Goal: Transaction & Acquisition: Purchase product/service

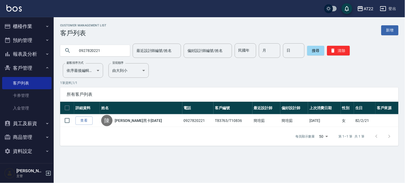
click at [38, 31] on button "櫃檯作業" at bounding box center [26, 26] width 49 height 14
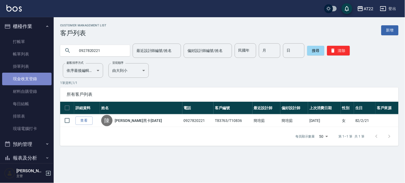
click at [35, 78] on link "現金收支登錄" at bounding box center [26, 78] width 49 height 12
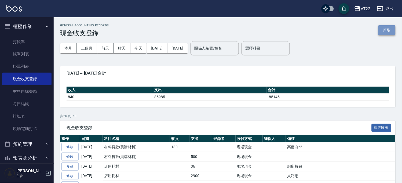
click at [389, 34] on button "新增" at bounding box center [386, 30] width 17 height 10
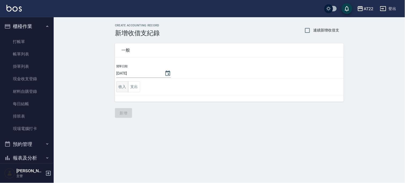
click at [123, 86] on button "收入" at bounding box center [122, 86] width 12 height 11
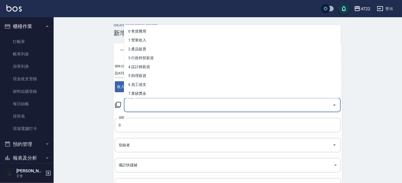
click at [134, 104] on input "科目" at bounding box center [228, 104] width 204 height 9
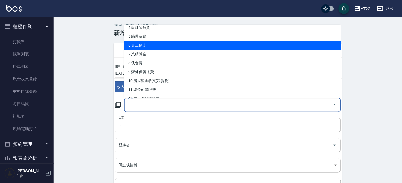
scroll to position [89, 0]
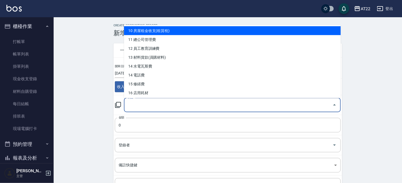
click at [165, 28] on li "10 房屋租金收支(租賃稅)" at bounding box center [232, 30] width 217 height 9
type input "10 房屋租金收支(租賃稅)"
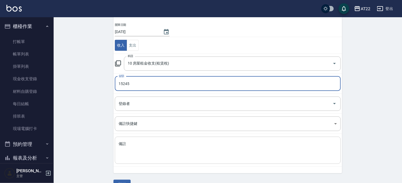
scroll to position [54, 0]
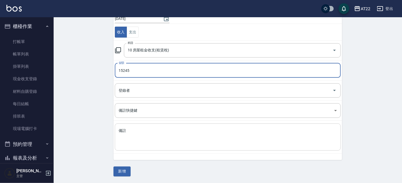
type input "15245"
click at [165, 127] on div "x 備註" at bounding box center [228, 136] width 226 height 27
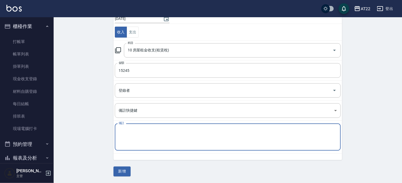
type textarea "f"
type textarea "美甲"
click at [127, 172] on button "新增" at bounding box center [122, 171] width 17 height 10
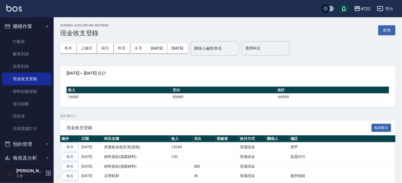
click at [34, 23] on button "櫃檯作業" at bounding box center [26, 26] width 49 height 14
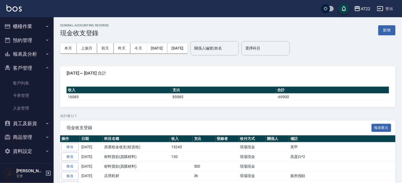
click at [31, 34] on button "預約管理" at bounding box center [26, 40] width 49 height 14
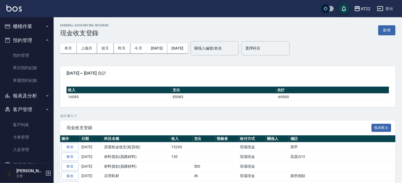
click at [32, 27] on button "櫃檯作業" at bounding box center [26, 26] width 49 height 14
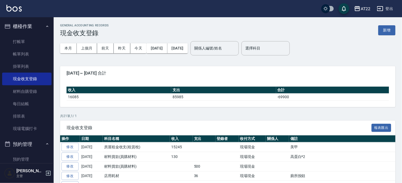
click at [26, 35] on link "打帳單" at bounding box center [26, 41] width 49 height 12
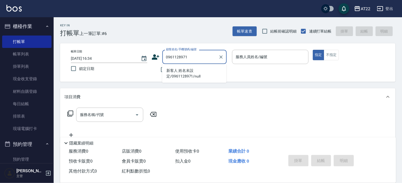
click at [178, 74] on li "新客人 姓名未設定/0961128971/null" at bounding box center [194, 73] width 64 height 14
type input "新客人 姓名未設定/0961128971/null"
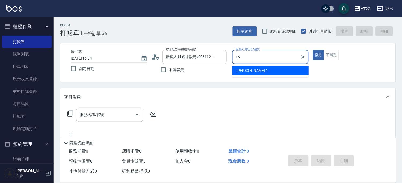
type input "Luna-15"
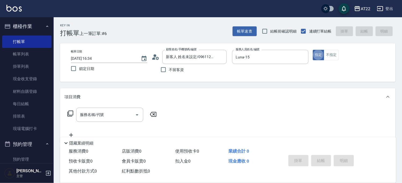
type button "true"
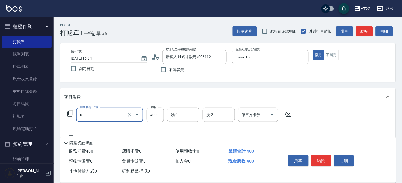
type input "有機洗髮(0)"
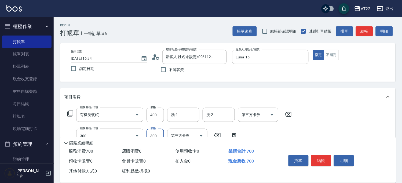
type input "剪髮(300)"
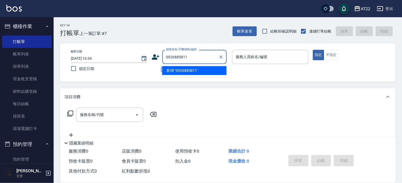
click at [177, 70] on li "新增 "0926885811"" at bounding box center [194, 70] width 64 height 9
type input "0926885811"
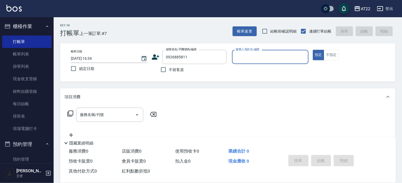
click at [154, 57] on icon at bounding box center [156, 57] width 8 height 8
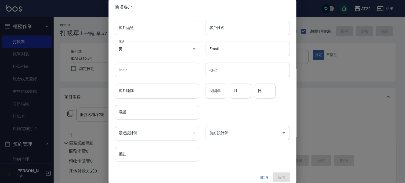
type input "0926885811"
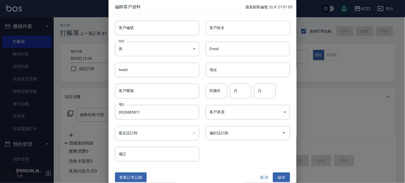
click at [216, 29] on div "客戶姓名 客戶姓名" at bounding box center [248, 28] width 84 height 14
click at [177, 27] on input "客戶編號" at bounding box center [157, 28] width 84 height 14
type input "T91629"
click at [230, 34] on input "客戶姓名" at bounding box center [248, 28] width 84 height 14
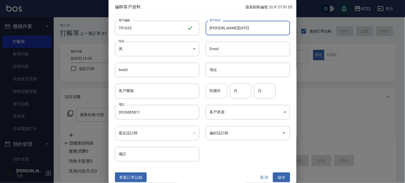
type input "[PERSON_NAME][DATE]"
click at [213, 92] on input "民國年" at bounding box center [216, 90] width 21 height 14
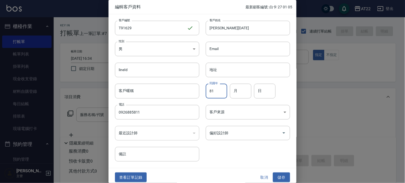
type input "81"
type input "9"
type input "29"
click at [280, 177] on button "儲存" at bounding box center [281, 177] width 17 height 10
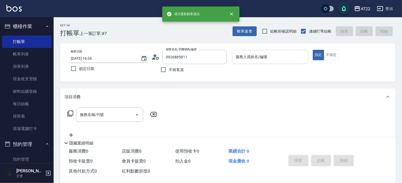
click at [248, 58] on input "服務人員姓名/編號" at bounding box center [271, 56] width 72 height 9
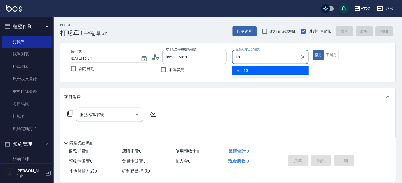
type input "Miu-10"
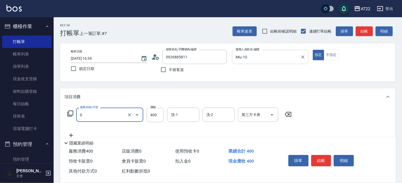
type input "有機洗髮(0)"
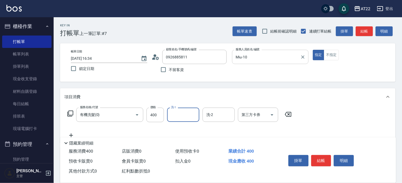
type input "1"
type input "Ace-28"
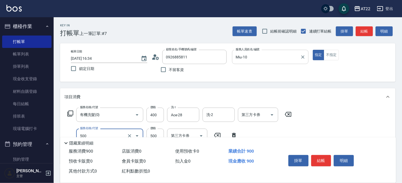
type input "剪髮(500)"
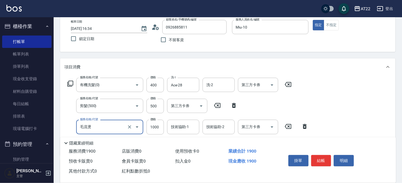
type input "毛流燙"
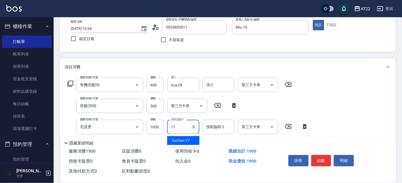
type input "YunYun-17"
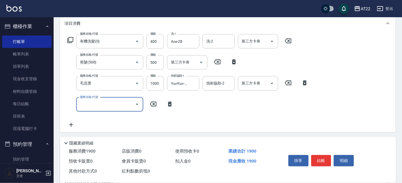
scroll to position [119, 0]
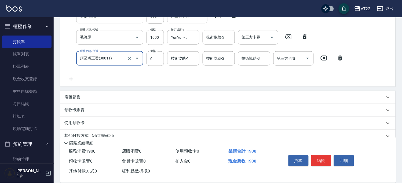
type input "頂區矯正燙(30011)"
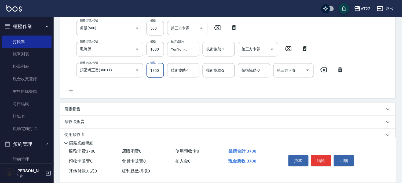
type input "1800"
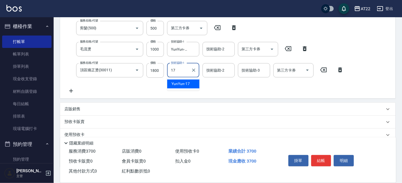
type input "YunYun-17"
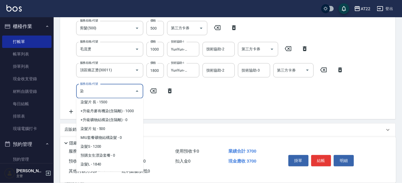
scroll to position [89, 0]
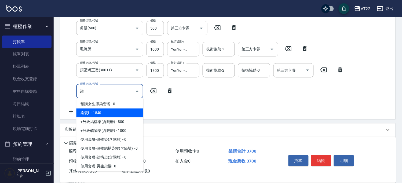
click at [110, 110] on span "染髮L - 1840" at bounding box center [109, 112] width 67 height 9
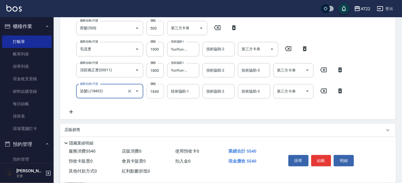
type input "染髮L(18402)"
click at [156, 87] on input "1840" at bounding box center [155, 91] width 17 height 14
type input "2070"
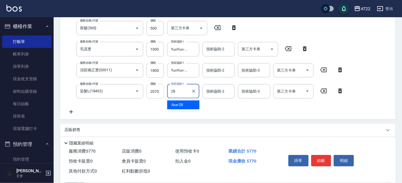
type input "Ace-28"
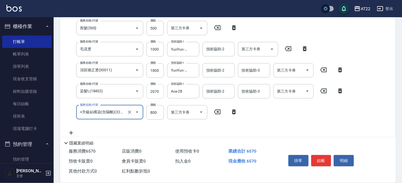
type input "+升級結構染(含隔離)(32011)"
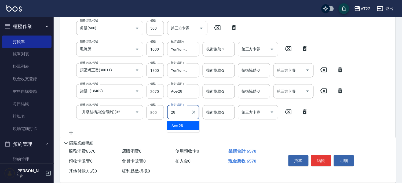
type input "Ace-28"
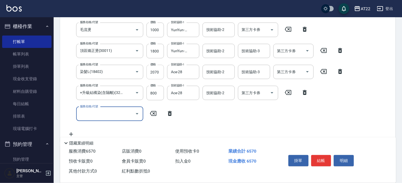
scroll to position [137, 0]
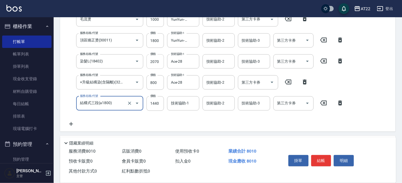
type input "結構式三段(a1800)"
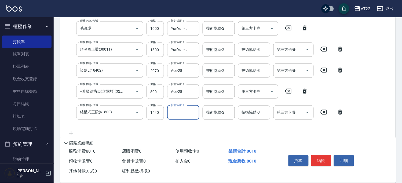
type input "1"
type input "Cinna-26"
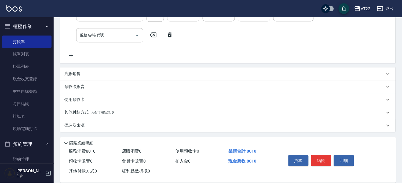
click at [89, 74] on div "店販銷售" at bounding box center [224, 74] width 320 height 6
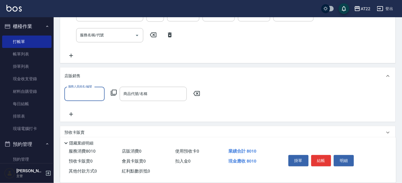
scroll to position [0, 0]
type input "Miu-10"
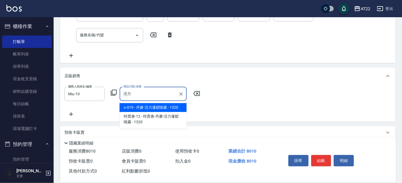
type input "丹麥-活力蓬鬆噴霧"
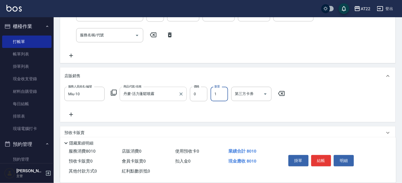
click at [187, 94] on div "丹麥-活力蓬鬆噴霧 商品代號/名稱" at bounding box center [153, 94] width 67 height 14
click at [191, 93] on input "0" at bounding box center [198, 94] width 17 height 14
type input "1188"
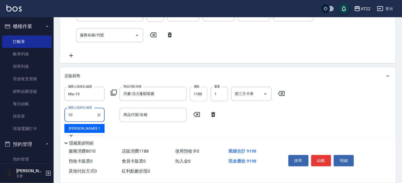
type input "Miu-10"
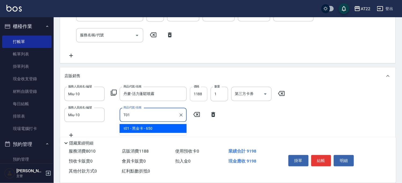
type input "黑金卡"
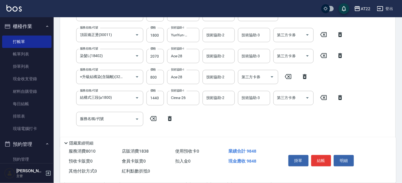
scroll to position [107, 0]
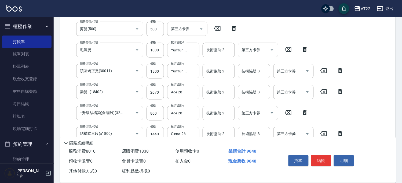
click at [160, 127] on input "1440" at bounding box center [155, 134] width 17 height 14
type input "1840"
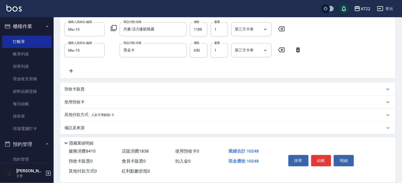
scroll to position [293, 0]
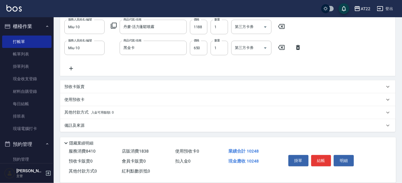
click at [104, 111] on span "入金可用餘額: 0" at bounding box center [102, 112] width 23 height 4
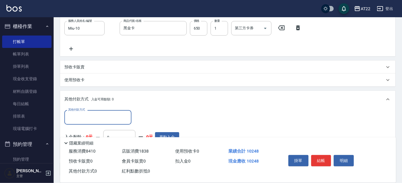
scroll to position [323, 0]
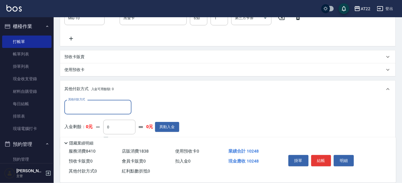
click at [100, 107] on input "其他付款方式" at bounding box center [98, 106] width 62 height 9
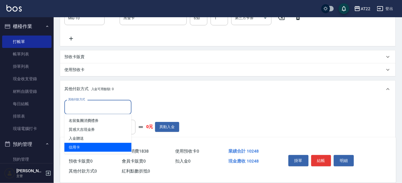
click at [88, 145] on span "信用卡" at bounding box center [97, 147] width 67 height 9
type input "信用卡"
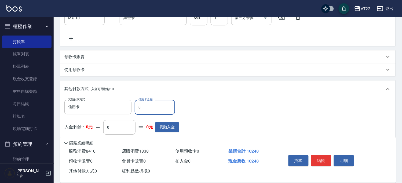
drag, startPoint x: 149, startPoint y: 106, endPoint x: 137, endPoint y: 107, distance: 11.8
click at [137, 107] on input "0" at bounding box center [155, 107] width 40 height 14
type input "10248"
click at [319, 152] on div "掛單 結帳 明細" at bounding box center [321, 160] width 70 height 17
click at [319, 155] on button "結帳" at bounding box center [321, 160] width 20 height 11
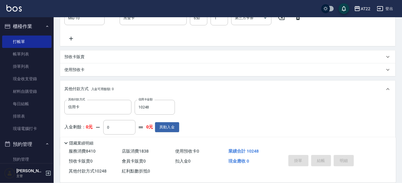
type input "[DATE] 16:37"
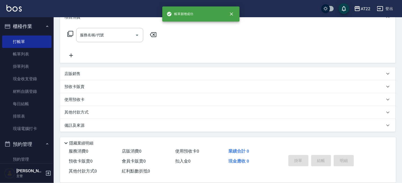
scroll to position [0, 0]
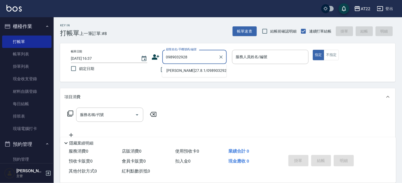
click at [186, 72] on li "[PERSON_NAME]27.8.1/0989032928/T91553" at bounding box center [194, 70] width 64 height 9
type input "[PERSON_NAME]27.8.1/0989032928/T91553"
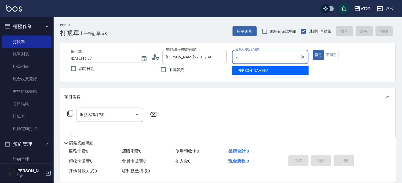
type input "[PERSON_NAME]-7"
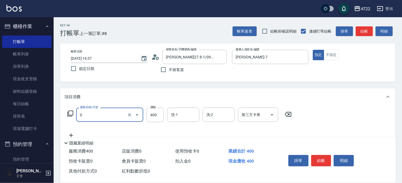
type input "有機洗髮(0)"
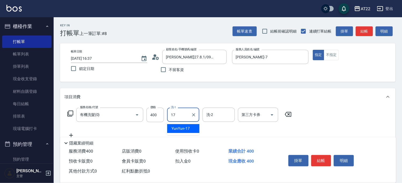
type input "YunYun-17"
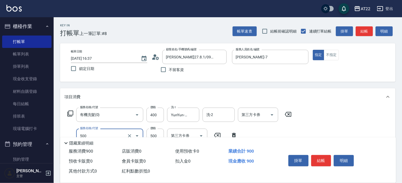
type input "剪髮(500)"
type input "630"
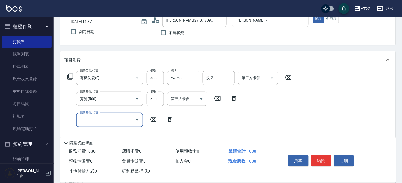
scroll to position [60, 0]
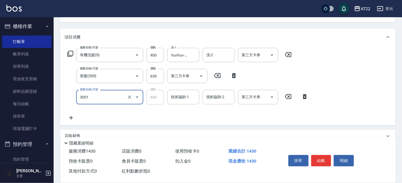
type input "側邊燙貼(3001)"
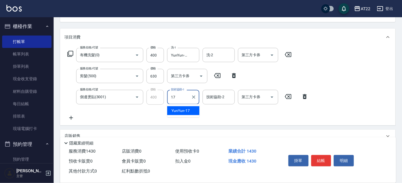
type input "YunYun-17"
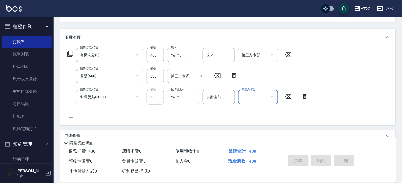
type input "[DATE] 16:38"
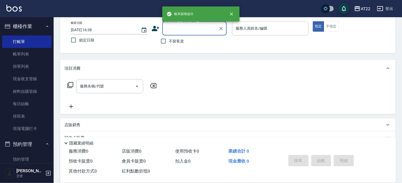
scroll to position [0, 0]
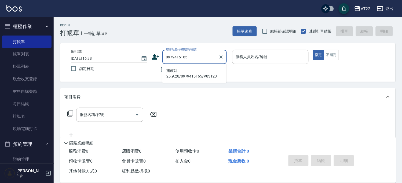
click at [191, 70] on li "施政廷25.9.28/0979415165/V83123" at bounding box center [194, 73] width 64 height 14
type input "施政廷25.9.28/0979415165/V83123"
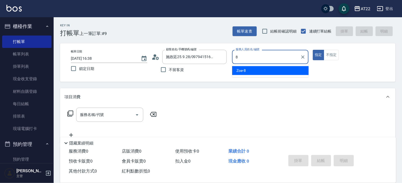
type input "Zoe-8"
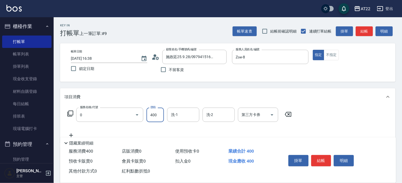
type input "有機洗髮(0)"
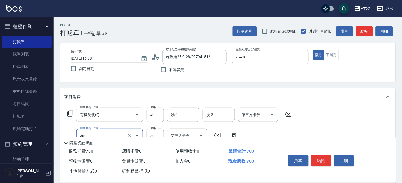
type input "剪髮(300)"
type input "250"
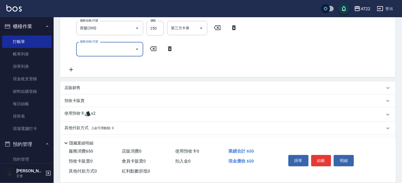
scroll to position [123, 0]
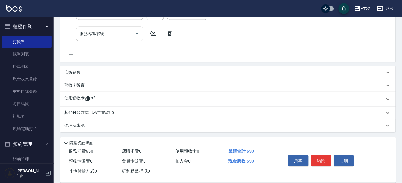
click at [115, 96] on div "使用預收卡 x2" at bounding box center [224, 99] width 320 height 8
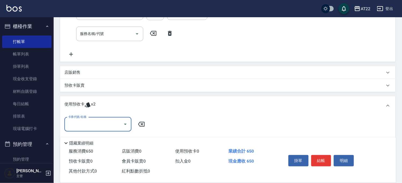
scroll to position [0, 0]
click at [100, 129] on div "卡券代號/名稱" at bounding box center [97, 124] width 67 height 14
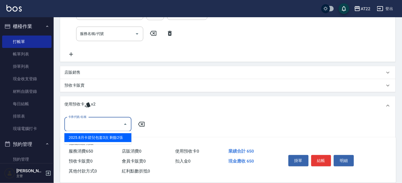
click at [97, 137] on div "2025.8月卡碧兒包套3次 剩餘2張" at bounding box center [97, 137] width 67 height 9
type input "2025.8月卡碧兒包套3次"
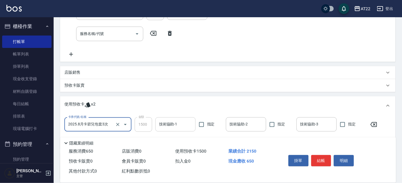
click at [181, 123] on input "技術協助-1" at bounding box center [175, 123] width 35 height 9
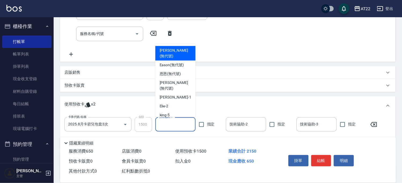
click at [286, 93] on div "項目消費 服務名稱/代號 有機洗髮(0) 服務名稱/代號 價格 400 價格 洗-1 洗-1 洗-2 洗-2 第三方卡券 第三方卡券 服務名稱/代號 剪髮(3…" at bounding box center [228, 71] width 336 height 213
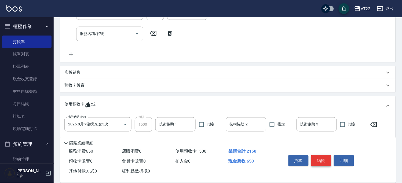
click at [312, 157] on button "結帳" at bounding box center [321, 160] width 20 height 11
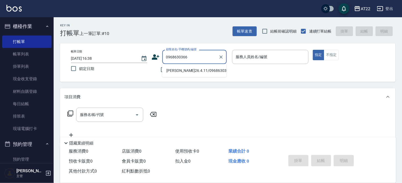
click at [191, 75] on li "[PERSON_NAME]26.4.11/0968630366/T86234/T10916" at bounding box center [194, 70] width 64 height 9
type input "[PERSON_NAME]26.4.11/0968630366/T86234/T10916"
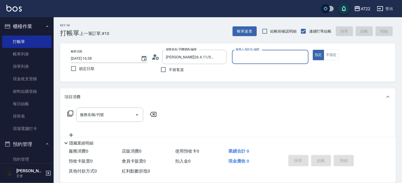
type input "Miu-10"
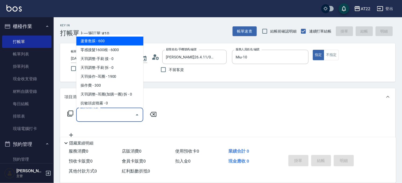
click at [99, 118] on input "服務名稱/代號" at bounding box center [106, 114] width 54 height 9
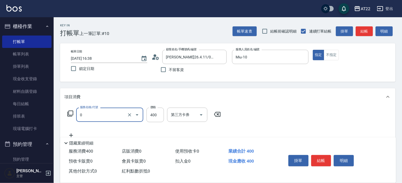
type input "有機洗髮(0)"
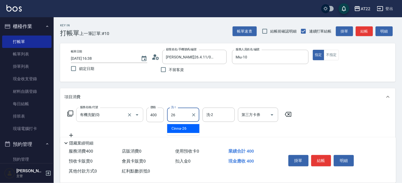
type input "Cinna-26"
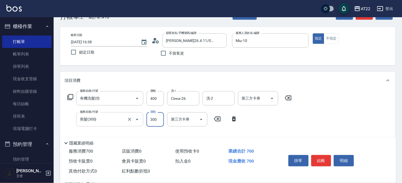
scroll to position [30, 0]
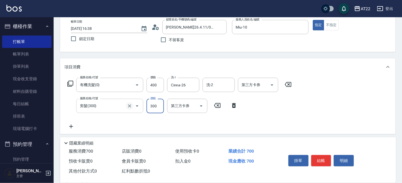
click at [130, 105] on icon "Clear" at bounding box center [129, 105] width 5 height 5
type input "剪髮(300)"
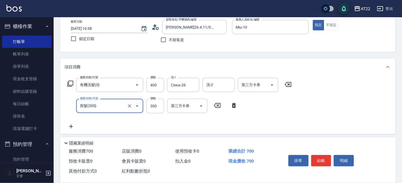
click at [126, 103] on div at bounding box center [133, 106] width 15 height 14
click at [127, 106] on icon "Clear" at bounding box center [129, 105] width 5 height 5
type input "剪髮(500)"
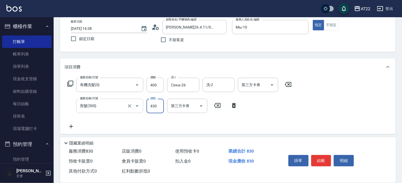
type input "430"
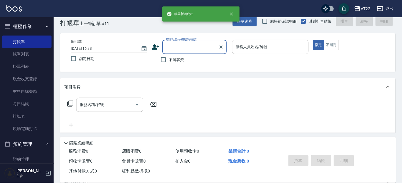
scroll to position [0, 0]
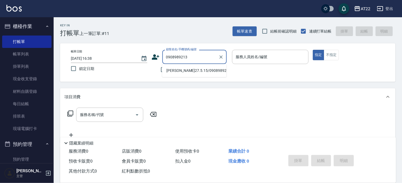
click at [181, 72] on li "[PERSON_NAME]27.5.15/0908989213/V86567" at bounding box center [194, 70] width 64 height 9
type input "[PERSON_NAME]27.5.15/0908989213/V86567"
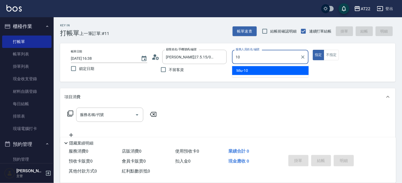
type input "Miu-10"
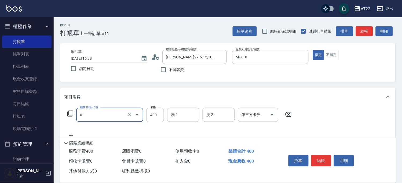
type input "有機洗髮(0)"
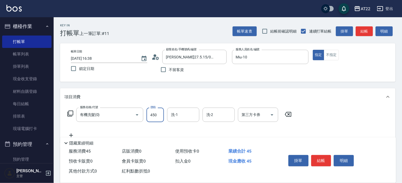
type input "450"
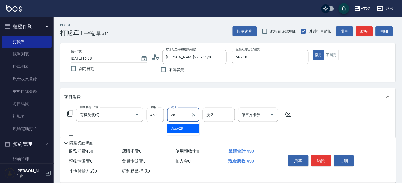
type input "Ace-28"
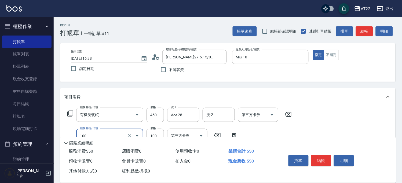
type input "修劉海(100)"
type input "150"
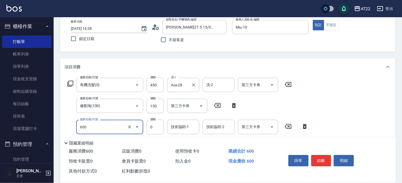
type input "600"
type input "1"
type input "燙瀏海(600)"
click at [156, 124] on input "100" at bounding box center [155, 126] width 17 height 14
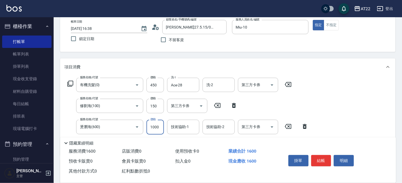
type input "1000"
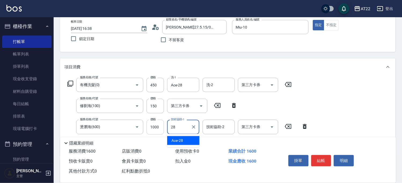
type input "Ace-28"
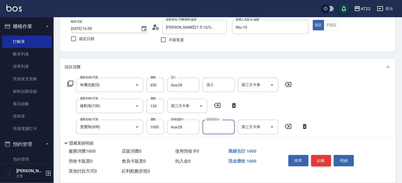
click at [326, 160] on button "結帳" at bounding box center [321, 160] width 20 height 11
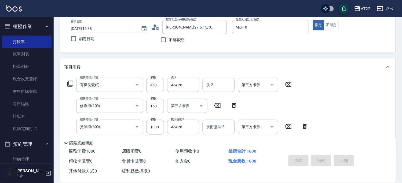
type input "[DATE] 16:39"
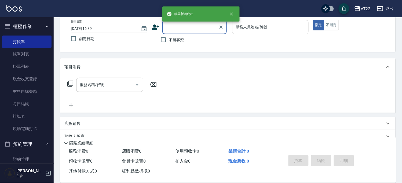
scroll to position [0, 0]
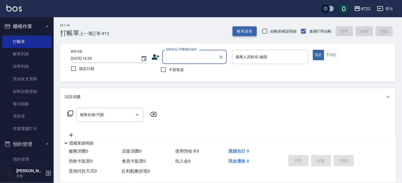
click at [236, 28] on button "帳單速查" at bounding box center [245, 31] width 24 height 10
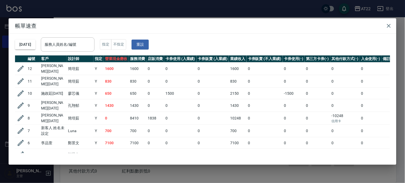
click at [155, 174] on div "帳單速查 [DATE] 服務人員姓名/編號 服務人員姓名/編號 指定 不指定 重設 編號 客戶 設計師 指定 營業現金應收 服務消費 店販消費 卡券使用 (入…" at bounding box center [202, 91] width 405 height 183
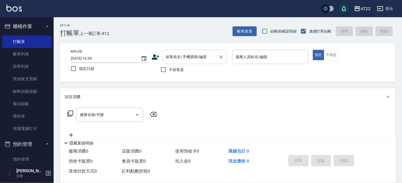
click at [196, 60] on input "顧客姓名/手機號碼/編號" at bounding box center [191, 56] width 52 height 9
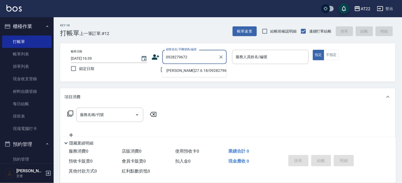
click at [194, 69] on li "[PERSON_NAME]27.6.18/0928279672/T91807" at bounding box center [194, 70] width 64 height 9
type input "[PERSON_NAME]27.6.18/0928279672/T91807"
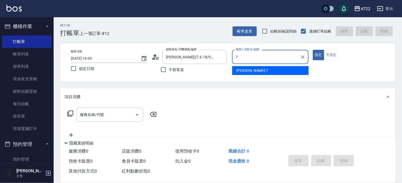
type input "[PERSON_NAME]-7"
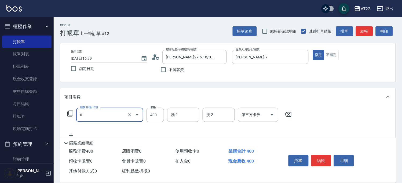
type input "有機洗髮(0)"
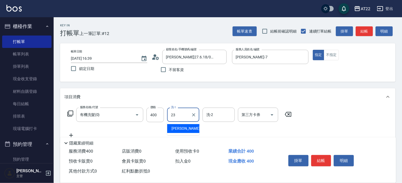
type input "[PERSON_NAME]-23"
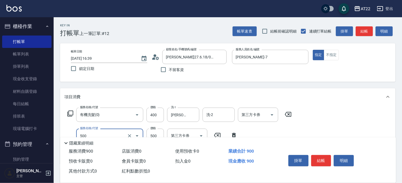
type input "剪髮(500)"
type input "630"
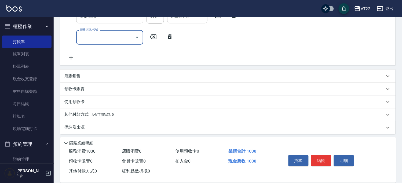
click at [129, 72] on div "店販銷售" at bounding box center [228, 76] width 336 height 13
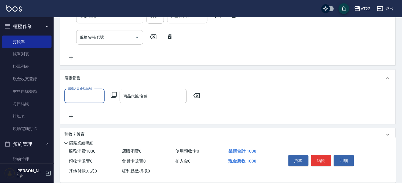
scroll to position [0, 0]
type input "[PERSON_NAME]-7"
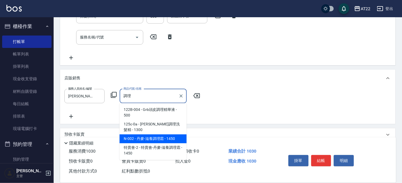
type input "丹麥-滋養調理霜"
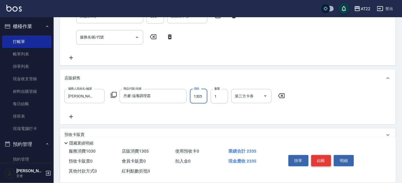
type input "1305"
click at [320, 159] on button "結帳" at bounding box center [321, 160] width 20 height 11
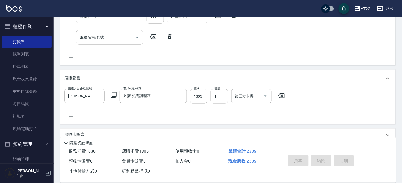
type input "[DATE] 16:43"
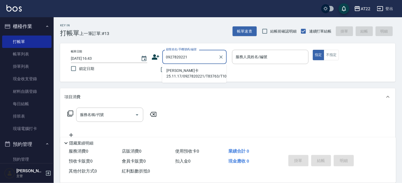
click at [192, 71] on li "[PERSON_NAME]卡25.11.17/0927820221/T83763/T10836" at bounding box center [194, 73] width 64 height 14
type input "[PERSON_NAME]卡25.11.17/0927820221/T83763/T10836"
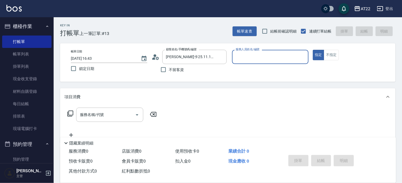
type input "Miu-10"
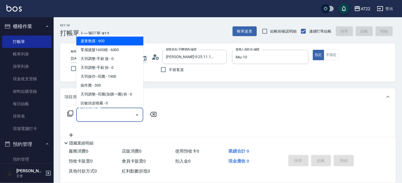
click at [116, 116] on input "服務名稱/代號" at bounding box center [106, 114] width 54 height 9
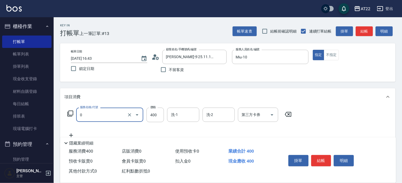
type input "有機洗髮(0)"
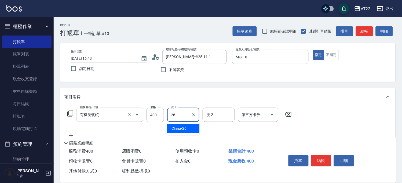
type input "Cinna-26"
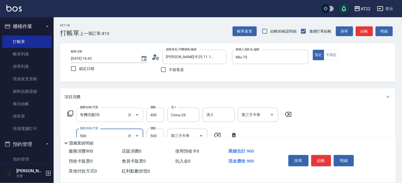
type input "剪髮(500)"
type input "430"
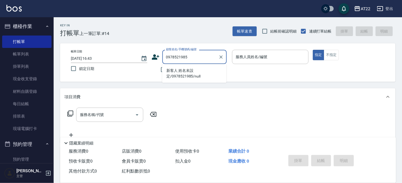
click at [178, 67] on li "新客人 姓名未設定/0978521985/null" at bounding box center [194, 73] width 64 height 14
type input "新客人 姓名未設定/0978521985/null"
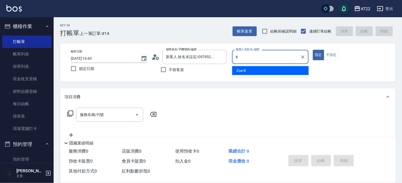
type input "Zoe-8"
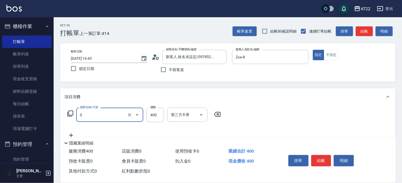
type input "有機洗髮(0)"
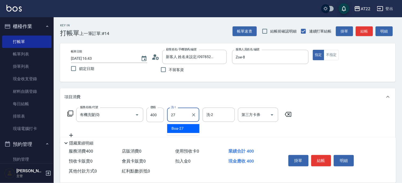
type input "Boa-27"
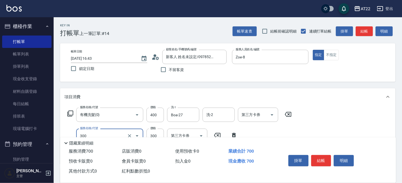
type input "剪髮(300)"
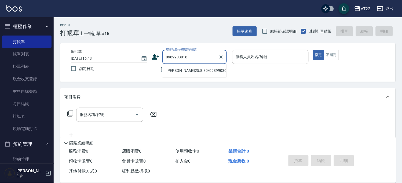
click at [182, 68] on li "[PERSON_NAME]25.8.30/0989903018/t82583" at bounding box center [194, 70] width 64 height 9
type input "[PERSON_NAME]25.8.30/0989903018/t82583"
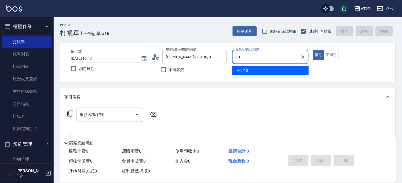
type input "Miu-10"
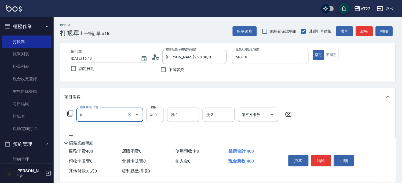
type input "有機洗髮(0)"
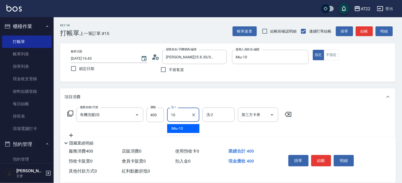
type input "1"
type input "Ace-28"
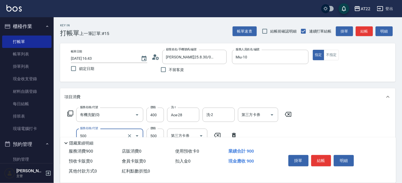
type input "剪髮(500)"
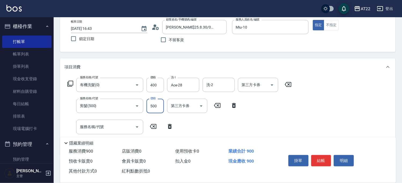
click at [152, 105] on input "500" at bounding box center [155, 106] width 17 height 14
type input "430"
click at [93, 122] on div "服務名稱/代號 服務名稱/代號" at bounding box center [109, 126] width 67 height 14
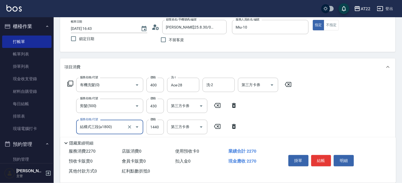
type input "結構式三段(a1800)"
type input "1840"
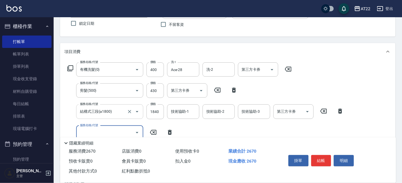
scroll to position [60, 0]
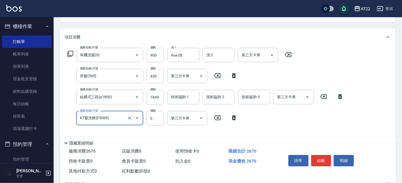
type input "KT髮洸療(F5000)"
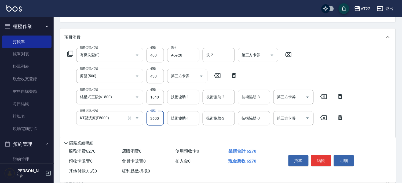
type input "3600"
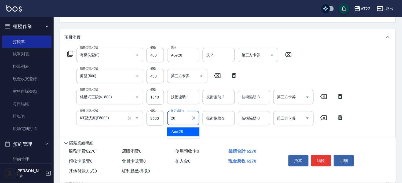
type input "Ace-28"
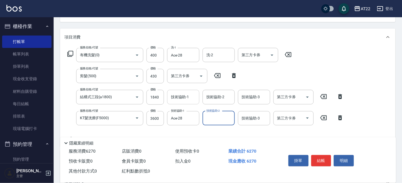
scroll to position [0, 0]
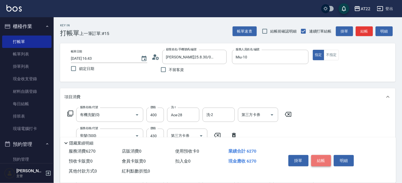
click at [323, 158] on button "結帳" at bounding box center [321, 160] width 20 height 11
type input "[DATE] 16:44"
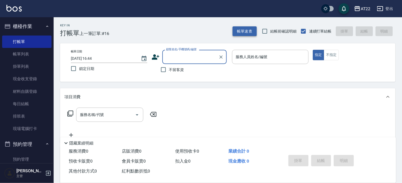
click at [254, 34] on button "帳單速查" at bounding box center [245, 31] width 24 height 10
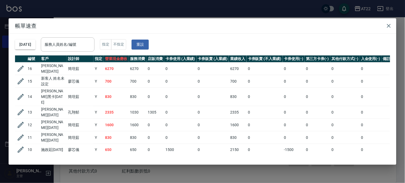
click at [42, 13] on div "帳單速查 [DATE] 服務人員姓名/編號 服務人員姓名/編號 指定 不指定 重設 編號 客戶 設計師 指定 營業現金應收 服務消費 店販消費 卡券使用 (入…" at bounding box center [202, 91] width 405 height 183
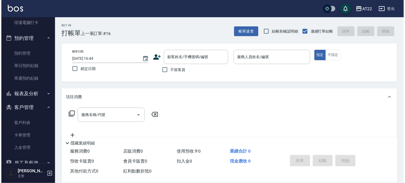
scroll to position [146, 0]
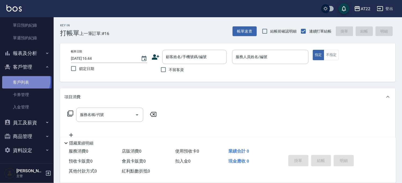
drag, startPoint x: 23, startPoint y: 80, endPoint x: 26, endPoint y: 78, distance: 3.7
click at [23, 80] on link "客戶列表" at bounding box center [26, 82] width 49 height 12
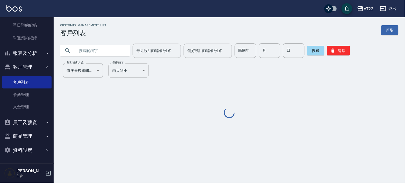
click at [87, 55] on input "text" at bounding box center [100, 50] width 50 height 14
type input "0922031884"
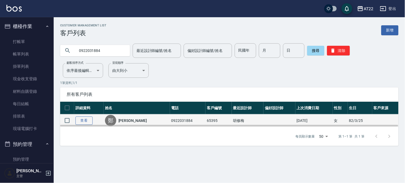
click at [87, 120] on link "查看" at bounding box center [83, 120] width 17 height 8
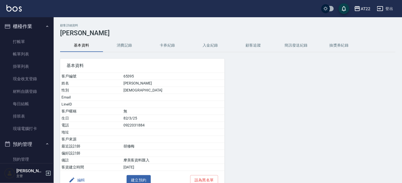
click at [76, 179] on button "編輯" at bounding box center [77, 180] width 21 height 10
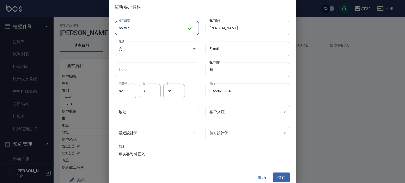
drag, startPoint x: 170, startPoint y: 31, endPoint x: 14, endPoint y: 23, distance: 155.9
click at [14, 23] on div "編輯客戶資料 客戶編號 65395 ​ 客戶編號 客戶姓名 [PERSON_NAME]姓名 性別 女 [DEMOGRAPHIC_DATA] 性別 Email …" at bounding box center [202, 91] width 405 height 183
click at [245, 26] on input "[PERSON_NAME]" at bounding box center [248, 28] width 84 height 14
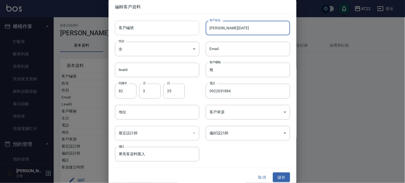
type input "[PERSON_NAME][DATE]"
click at [139, 24] on input "客戶編號" at bounding box center [157, 28] width 84 height 14
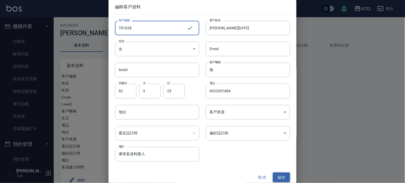
type input "T91628"
click at [275, 173] on button "儲存" at bounding box center [281, 177] width 17 height 10
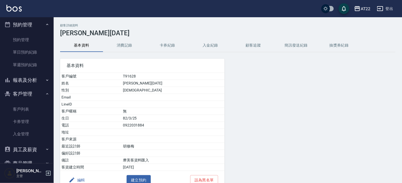
scroll to position [146, 0]
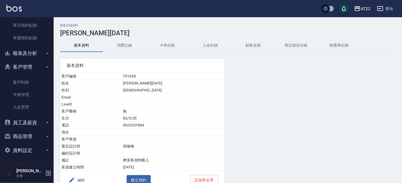
click at [31, 52] on button "報表及分析" at bounding box center [26, 53] width 49 height 14
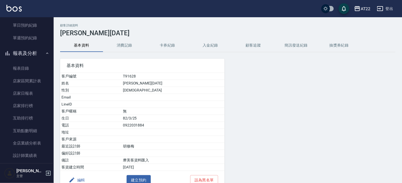
click at [31, 56] on button "報表及分析" at bounding box center [26, 53] width 49 height 14
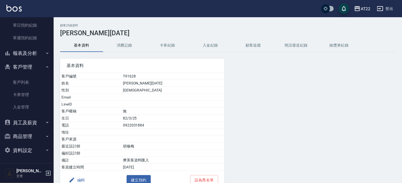
click at [27, 148] on button "資料設定" at bounding box center [26, 150] width 49 height 14
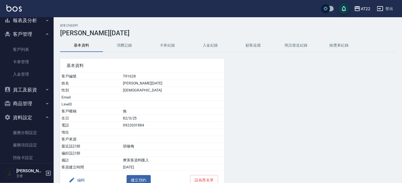
scroll to position [213, 0]
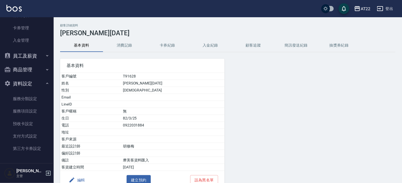
click at [32, 66] on button "商品管理" at bounding box center [26, 70] width 49 height 14
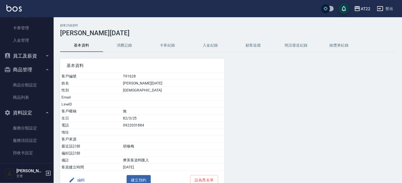
click at [32, 66] on button "商品管理" at bounding box center [26, 70] width 49 height 14
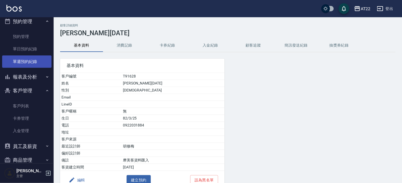
scroll to position [93, 0]
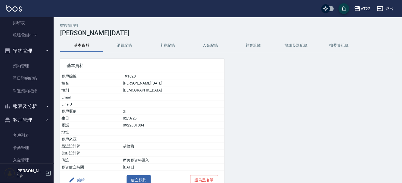
click at [34, 108] on button "報表及分析" at bounding box center [26, 106] width 49 height 14
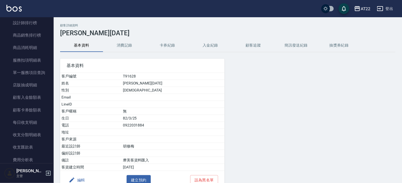
scroll to position [362, 0]
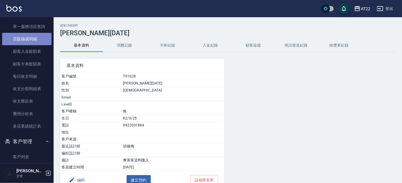
click at [33, 42] on link "店販抽成明細" at bounding box center [26, 39] width 49 height 12
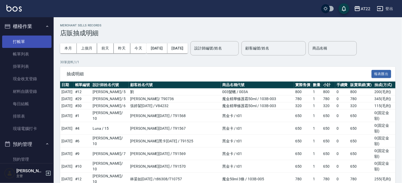
click at [25, 37] on link "打帳單" at bounding box center [26, 41] width 49 height 12
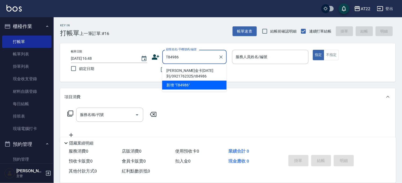
click at [177, 70] on li "[PERSON_NAME]金卡[DATE]到/0921762325/t84986" at bounding box center [194, 73] width 64 height 14
type input "[PERSON_NAME]金卡[DATE]到/0921762325/t84986"
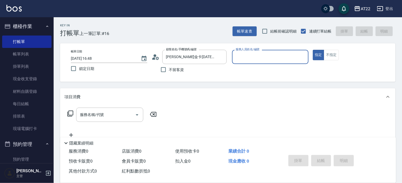
type input "Miu-10"
click at [115, 115] on input "服務名稱/代號" at bounding box center [106, 114] width 54 height 9
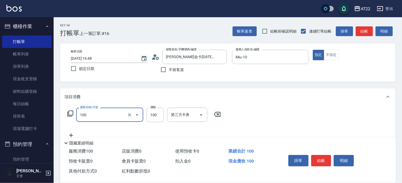
type input "修劉海(100)"
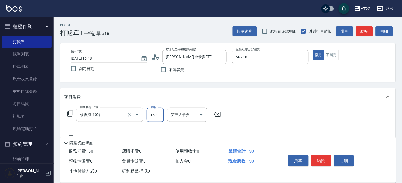
type input "150"
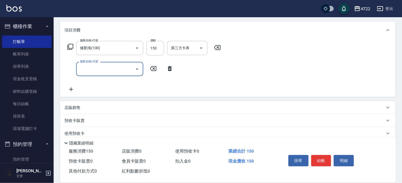
scroll to position [100, 0]
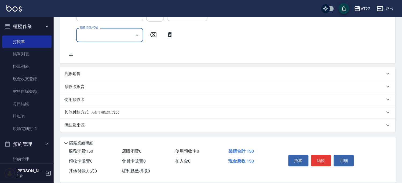
click at [134, 106] on div "其他付款方式 入金可用餘額: 7300" at bounding box center [228, 112] width 336 height 13
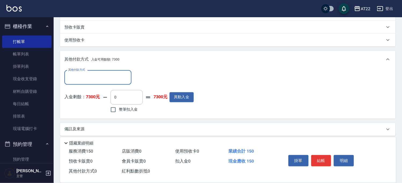
scroll to position [163, 0]
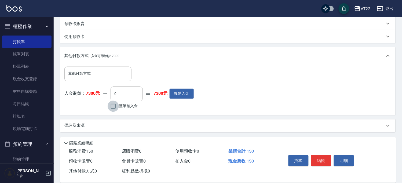
click at [117, 103] on input "整筆扣入金" at bounding box center [113, 105] width 11 height 11
checkbox input "true"
type input "150"
click at [323, 156] on button "結帳" at bounding box center [321, 160] width 20 height 11
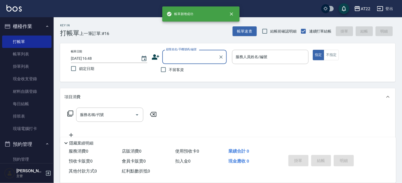
scroll to position [0, 0]
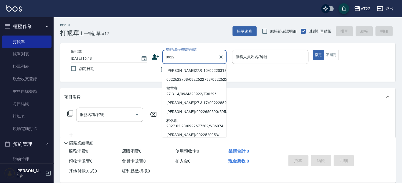
click at [191, 75] on li "[PERSON_NAME]27.9.10/0922031884/T91628" at bounding box center [194, 70] width 64 height 9
type input "[PERSON_NAME]27.9.10/0922031884/T91628"
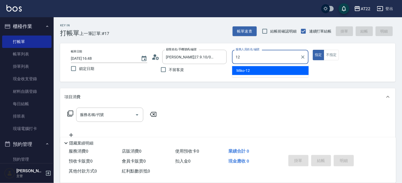
type input "Miko-12"
type button "true"
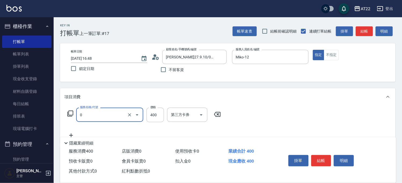
type input "有機洗髮(0)"
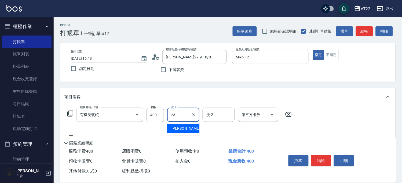
type input "[PERSON_NAME]-23"
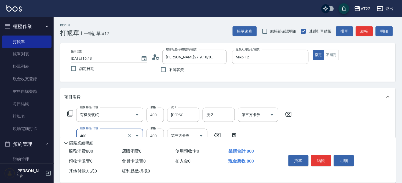
type input "剪髮(400)"
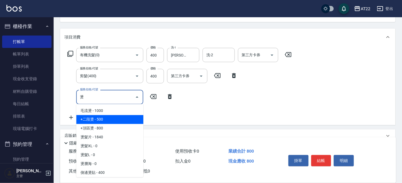
scroll to position [60, 0]
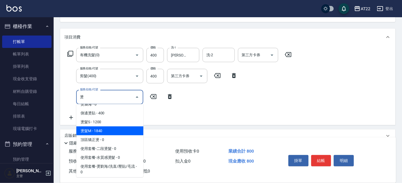
click at [111, 128] on span "燙髮M - 1840" at bounding box center [109, 130] width 67 height 9
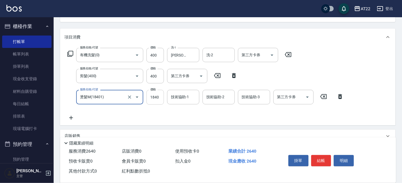
type input "燙髮M(18401)"
click at [162, 98] on input "1840" at bounding box center [155, 97] width 17 height 14
type input "2350"
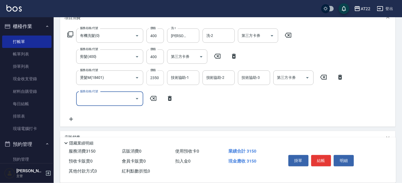
scroll to position [89, 0]
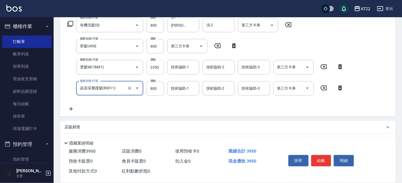
type input "晶漾深層護髮(80011)"
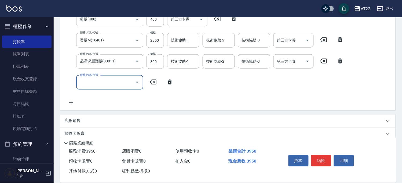
scroll to position [163, 0]
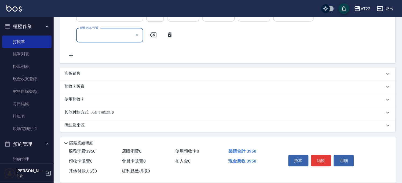
click at [109, 71] on div "店販銷售" at bounding box center [224, 74] width 320 height 6
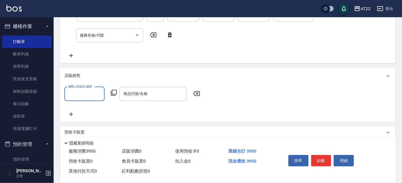
scroll to position [0, 0]
type input "Miko-12"
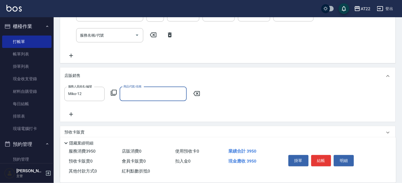
type input "R"
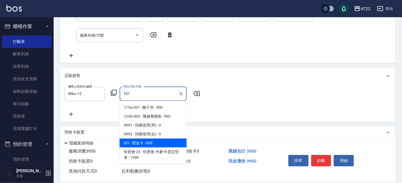
type input "黑金卡"
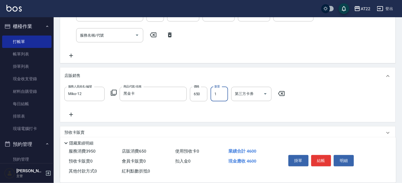
click at [316, 162] on button "結帳" at bounding box center [321, 160] width 20 height 11
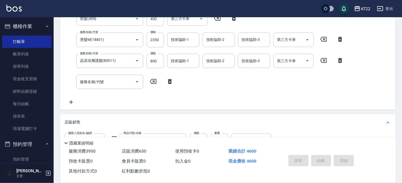
scroll to position [76, 0]
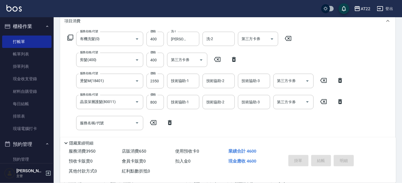
type input "[DATE] 16:50"
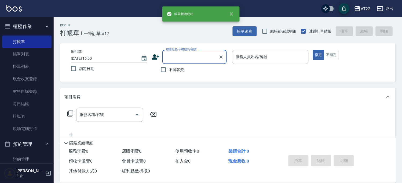
scroll to position [0, 0]
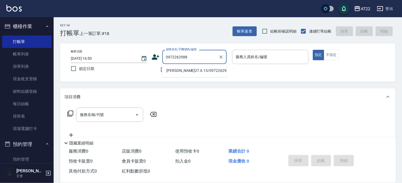
click at [199, 75] on li "[PERSON_NAME]27.6.13/0972262988/V86553" at bounding box center [194, 70] width 64 height 9
type input "[PERSON_NAME]27.6.13/0972262988/V86553"
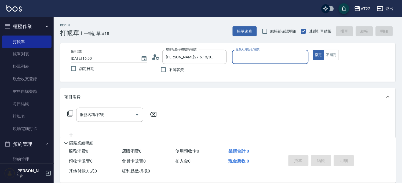
type input "Miko-12"
click at [313, 50] on button "指定" at bounding box center [319, 55] width 12 height 10
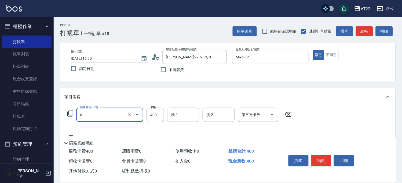
type input "有機洗髮(0)"
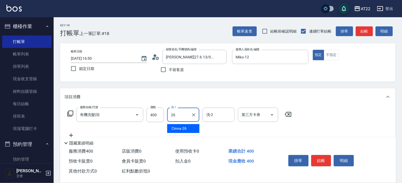
type input "Cinna-26"
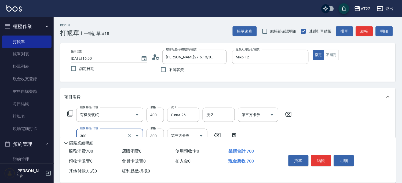
type input "剪髮(300)"
type input "250"
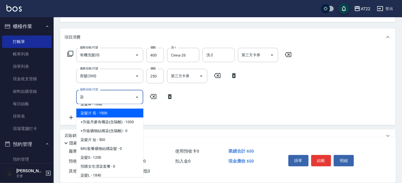
scroll to position [60, 0]
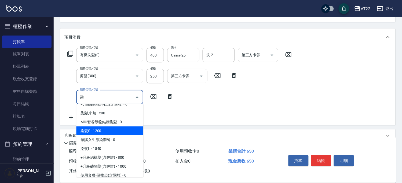
click at [101, 131] on span "染髮S - 1200" at bounding box center [109, 130] width 67 height 9
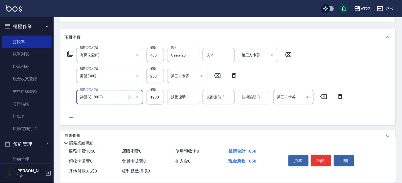
type input "染髮S(12002)"
click at [159, 98] on input "1200" at bounding box center [155, 97] width 17 height 14
type input "1330"
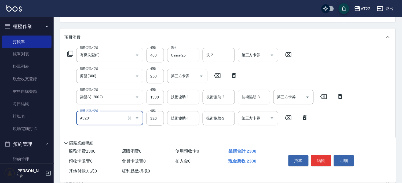
type input "頭皮隔離液(A3201)"
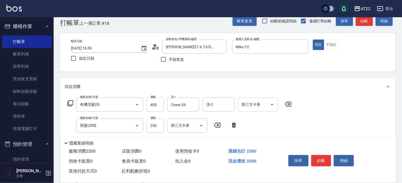
scroll to position [0, 0]
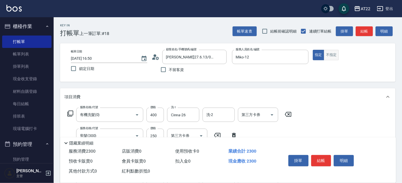
click at [329, 56] on button "不指定" at bounding box center [331, 55] width 15 height 10
click at [315, 157] on button "結帳" at bounding box center [321, 160] width 20 height 11
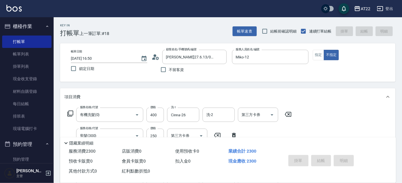
type input "[DATE] 16:52"
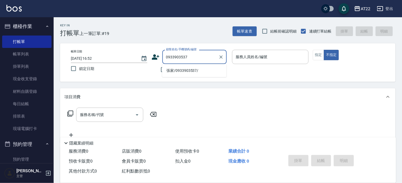
click at [168, 71] on li "張家/0933903537/" at bounding box center [194, 70] width 64 height 9
type input "張家/0933903537/"
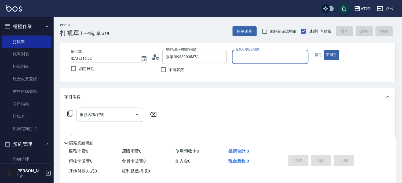
click at [157, 55] on icon at bounding box center [156, 57] width 8 height 8
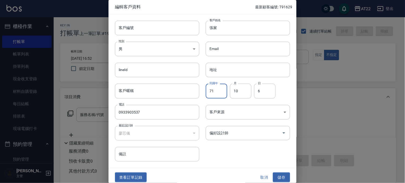
drag, startPoint x: 218, startPoint y: 95, endPoint x: 203, endPoint y: 96, distance: 14.2
click at [203, 96] on div "民國年 71 民國年 月 10 月 日 6 日" at bounding box center [244, 87] width 91 height 21
type input "69"
drag, startPoint x: 232, startPoint y: 91, endPoint x: 237, endPoint y: 92, distance: 5.4
click at [237, 92] on input "10" at bounding box center [240, 90] width 21 height 14
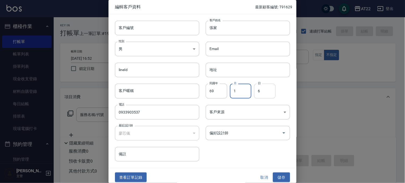
type input "1"
drag, startPoint x: 265, startPoint y: 88, endPoint x: 253, endPoint y: 86, distance: 11.4
click at [254, 86] on input "6" at bounding box center [264, 90] width 21 height 14
type input "30"
drag, startPoint x: 228, startPoint y: 23, endPoint x: 212, endPoint y: 28, distance: 16.9
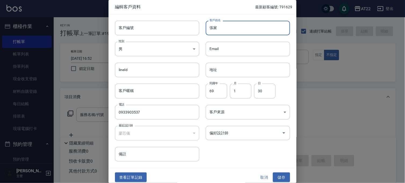
click at [212, 28] on input "張家" at bounding box center [248, 28] width 84 height 14
type input "張逸姍"
click at [281, 178] on button "儲存" at bounding box center [281, 177] width 17 height 10
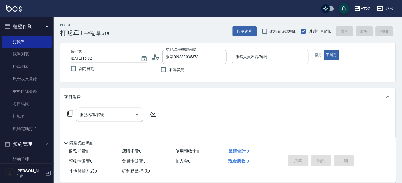
click at [275, 59] on input "服務人員姓名/編號" at bounding box center [271, 56] width 72 height 9
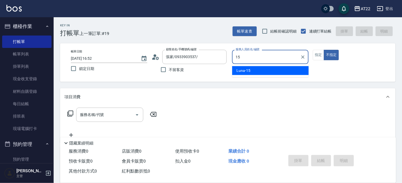
type input "Luna-15"
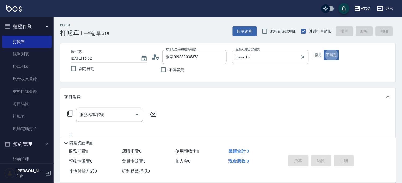
type button "false"
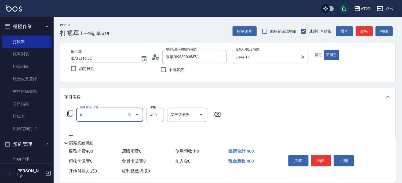
type input "有機洗髮(0)"
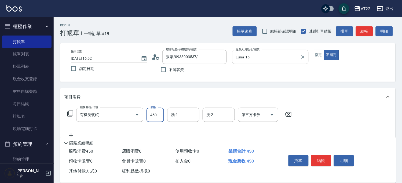
type input "450"
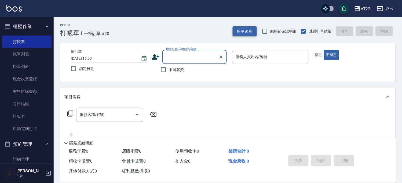
click at [247, 32] on button "帳單速查" at bounding box center [245, 31] width 24 height 10
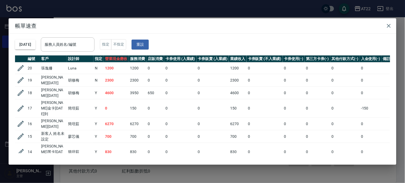
click at [249, 11] on div "帳單速查 [DATE] 服務人員姓名/編號 服務人員姓名/編號 指定 不指定 重設 編號 客戶 設計師 指定 營業現金應收 服務消費 店販消費 卡券使用 (入…" at bounding box center [202, 91] width 405 height 183
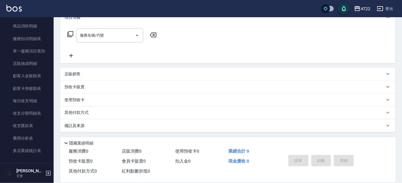
scroll to position [388, 0]
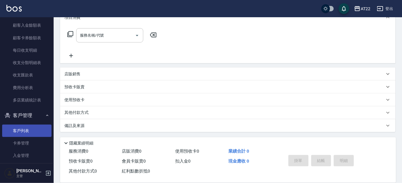
click at [26, 129] on link "客戶列表" at bounding box center [26, 130] width 49 height 12
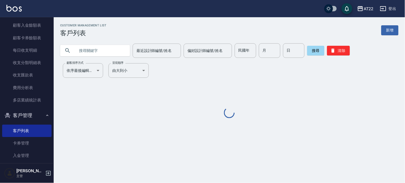
click at [112, 57] on input "text" at bounding box center [100, 50] width 50 height 14
